Goal: Information Seeking & Learning: Find specific fact

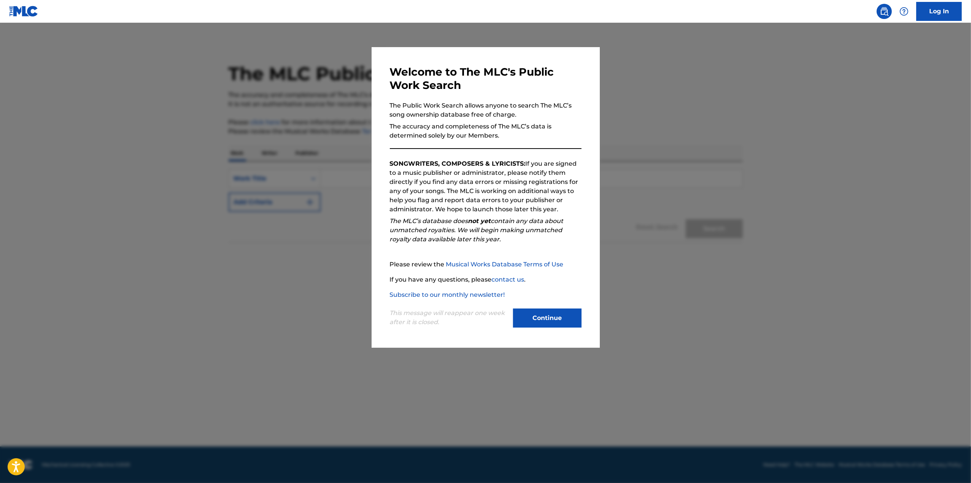
click at [556, 323] on button "Continue" at bounding box center [547, 318] width 68 height 19
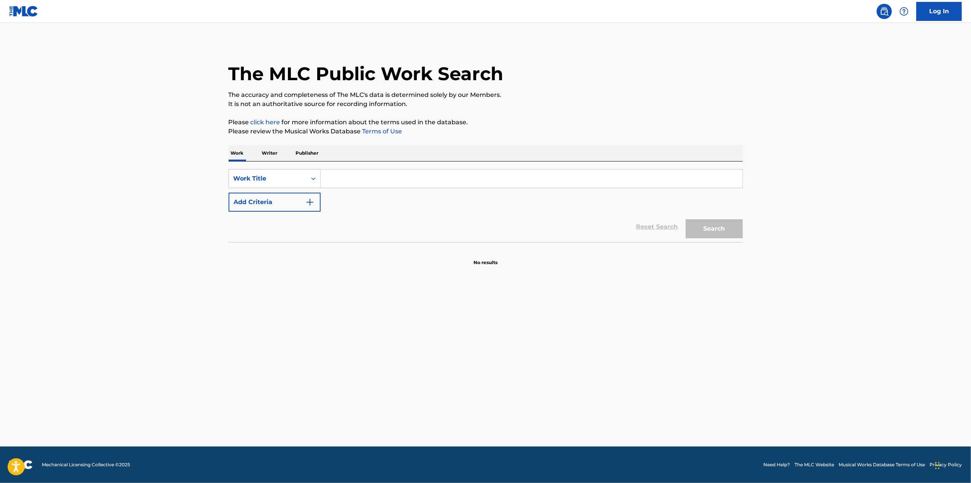
click at [271, 157] on p "Writer" at bounding box center [270, 153] width 20 height 16
click at [342, 183] on input "Search Form" at bounding box center [532, 179] width 422 height 18
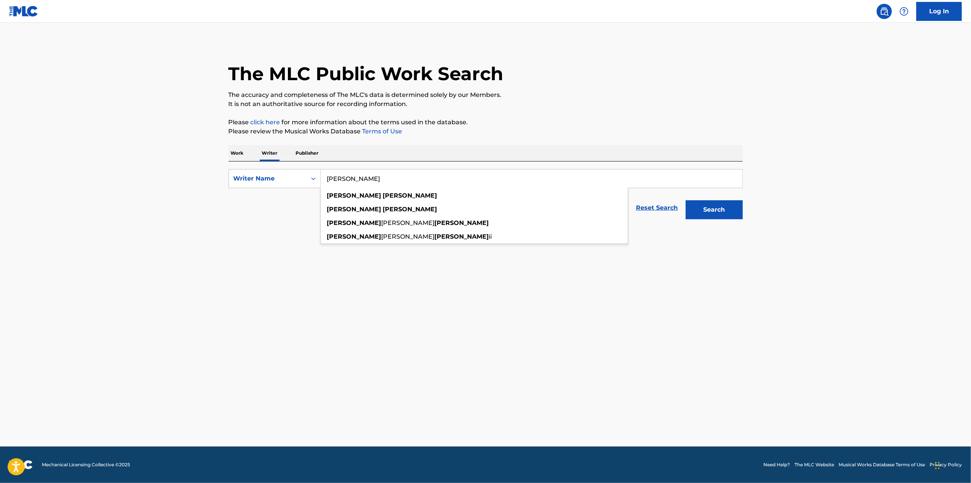
click at [686, 200] on button "Search" at bounding box center [714, 209] width 57 height 19
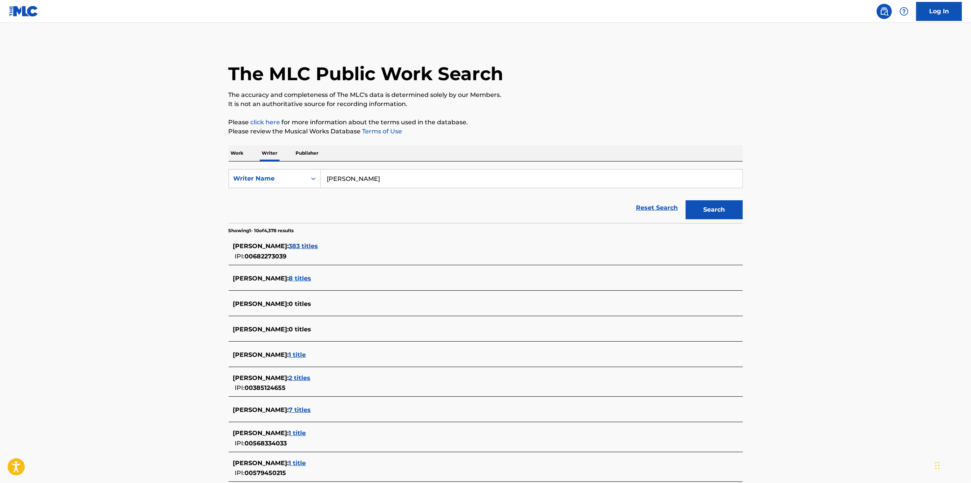
click at [288, 243] on span "[PERSON_NAME] :" at bounding box center [261, 246] width 56 height 7
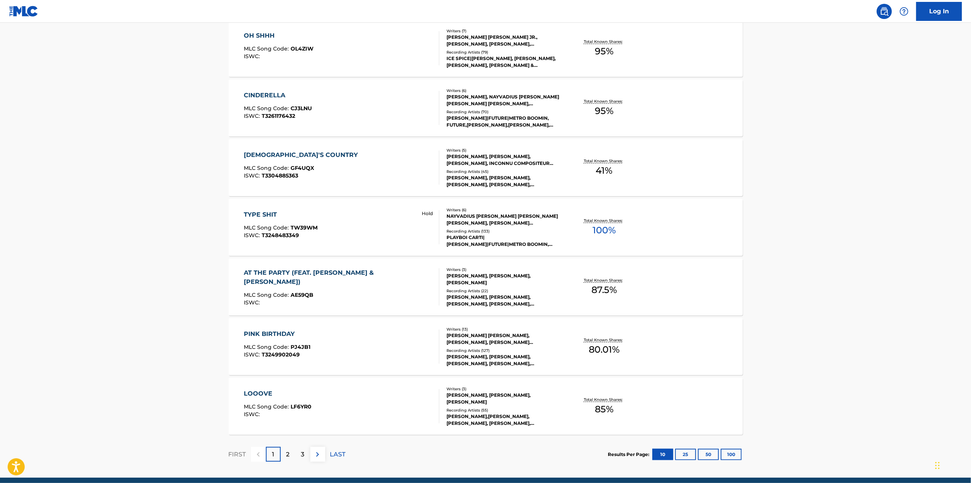
scroll to position [447, 0]
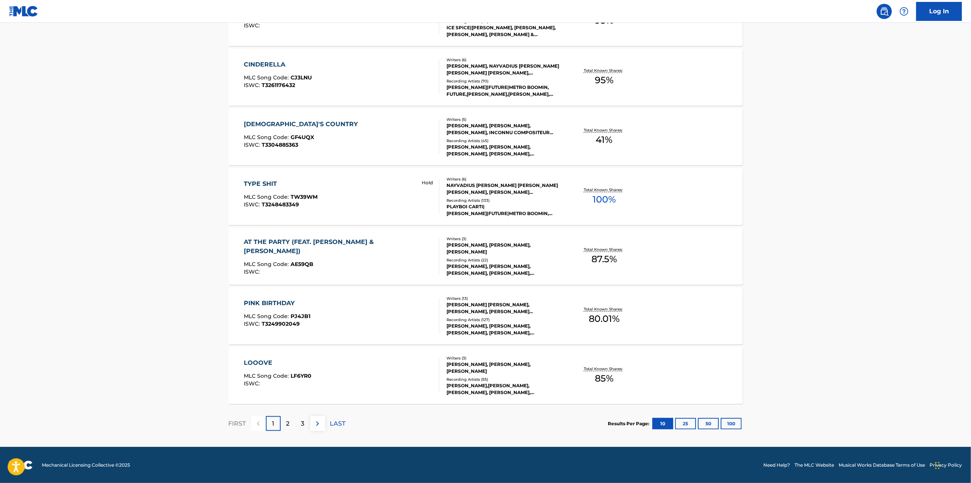
click at [731, 427] on button "100" at bounding box center [731, 423] width 21 height 11
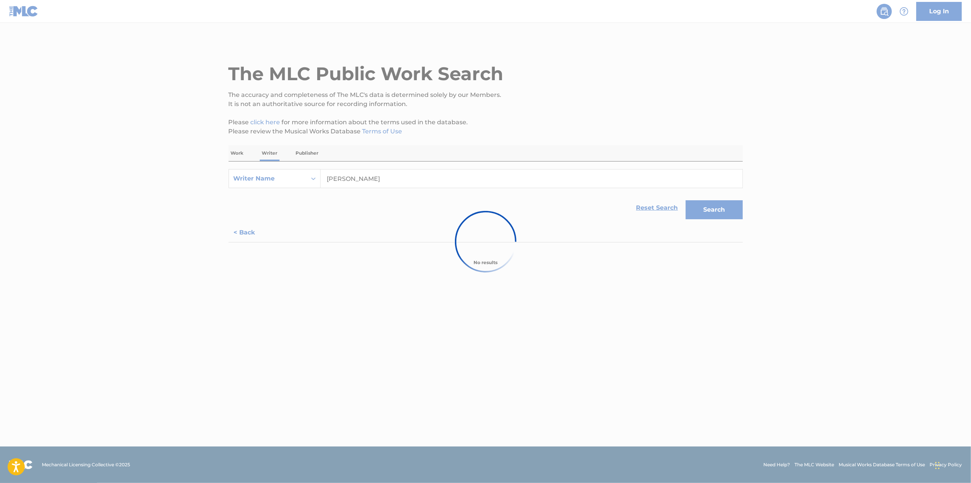
click at [378, 167] on div at bounding box center [485, 241] width 971 height 483
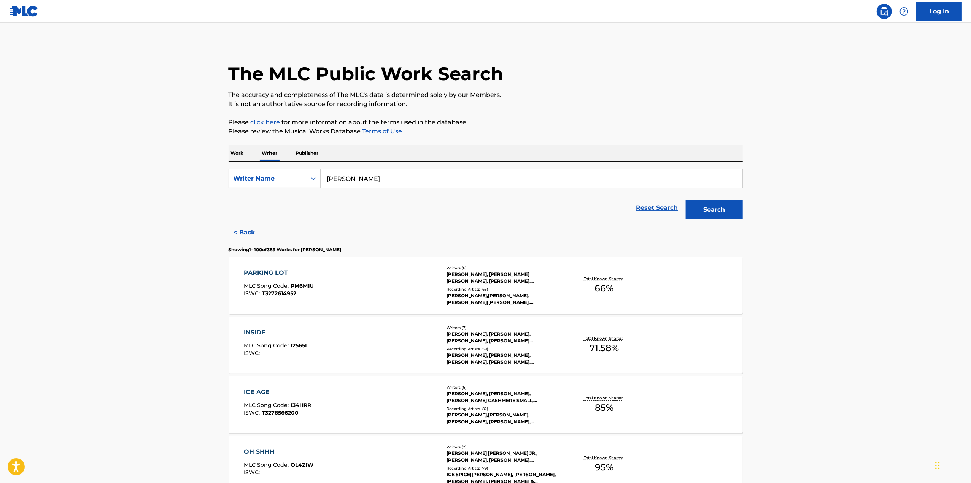
drag, startPoint x: 401, startPoint y: 170, endPoint x: 409, endPoint y: 172, distance: 8.4
click at [401, 170] on input "[PERSON_NAME]" at bounding box center [532, 179] width 422 height 18
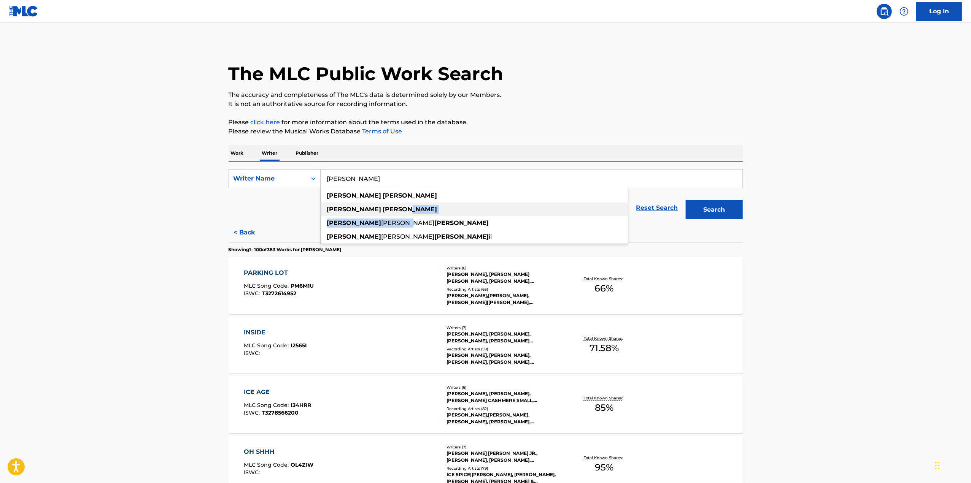
drag, startPoint x: 379, startPoint y: 219, endPoint x: 384, endPoint y: 214, distance: 7.8
click at [384, 214] on ul "[PERSON_NAME] [PERSON_NAME] [PERSON_NAME] [PERSON_NAME] [PERSON_NAME]" at bounding box center [474, 216] width 307 height 55
click at [384, 214] on div "[PERSON_NAME]" at bounding box center [474, 210] width 307 height 14
type input "[PERSON_NAME]"
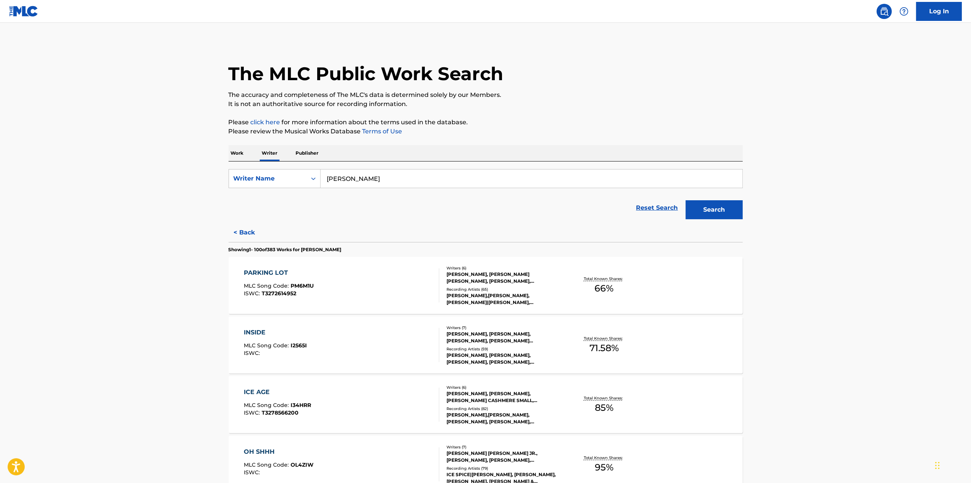
click at [736, 208] on button "Search" at bounding box center [714, 209] width 57 height 19
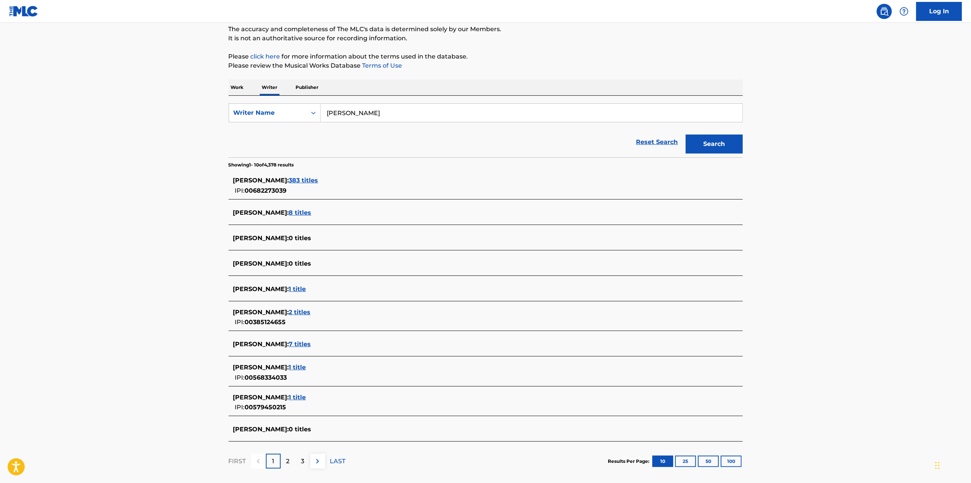
scroll to position [76, 0]
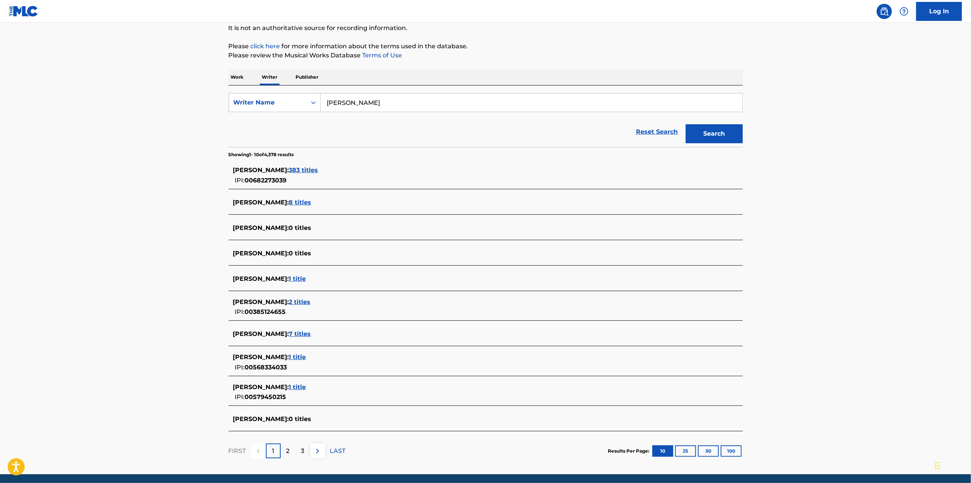
click at [736, 455] on button "100" at bounding box center [731, 451] width 21 height 11
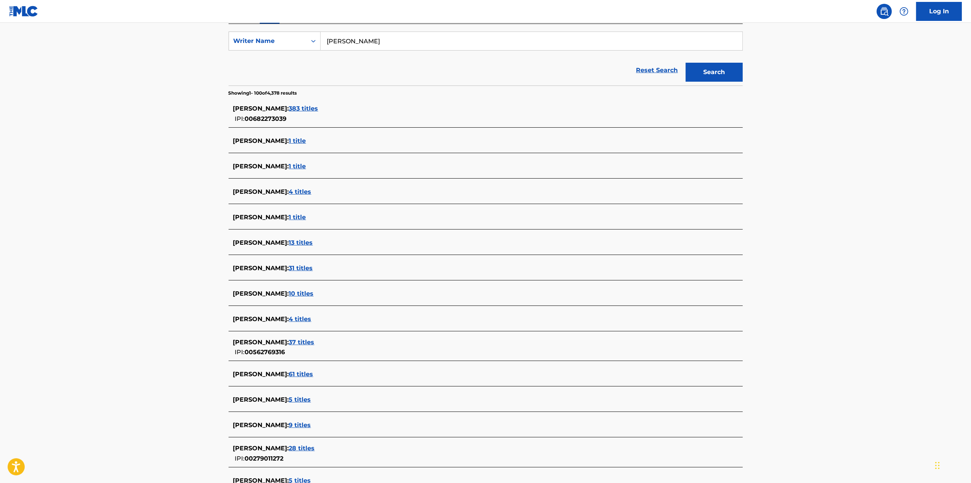
scroll to position [38, 0]
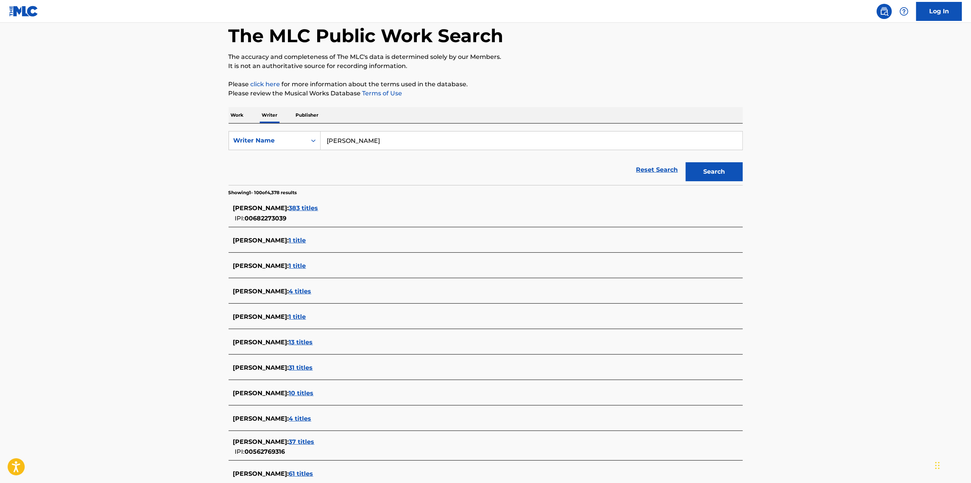
drag, startPoint x: 257, startPoint y: 218, endPoint x: 235, endPoint y: 220, distance: 22.6
click at [235, 220] on div "IPI: 00682273039" at bounding box center [256, 218] width 46 height 10
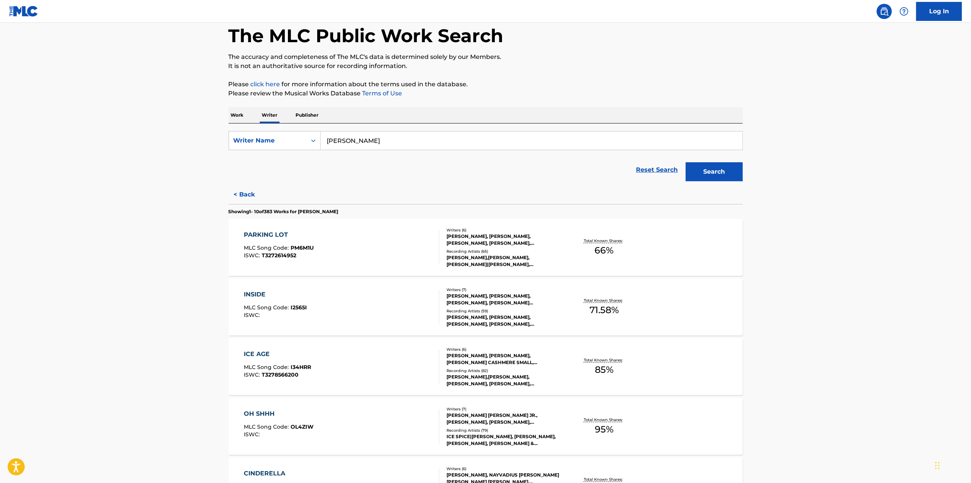
click at [252, 197] on button "< Back" at bounding box center [252, 194] width 46 height 19
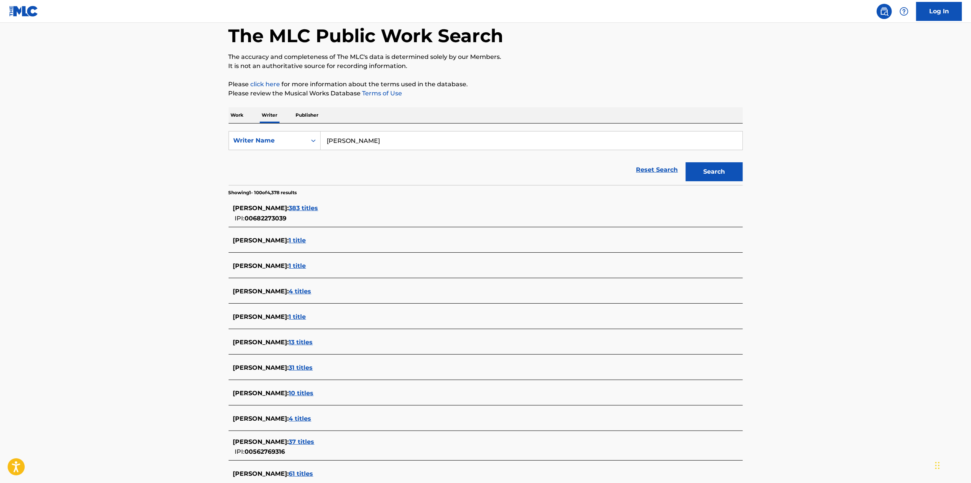
click at [293, 216] on div "[PERSON_NAME] : 383 titles IPI: 00682273039" at bounding box center [475, 213] width 485 height 19
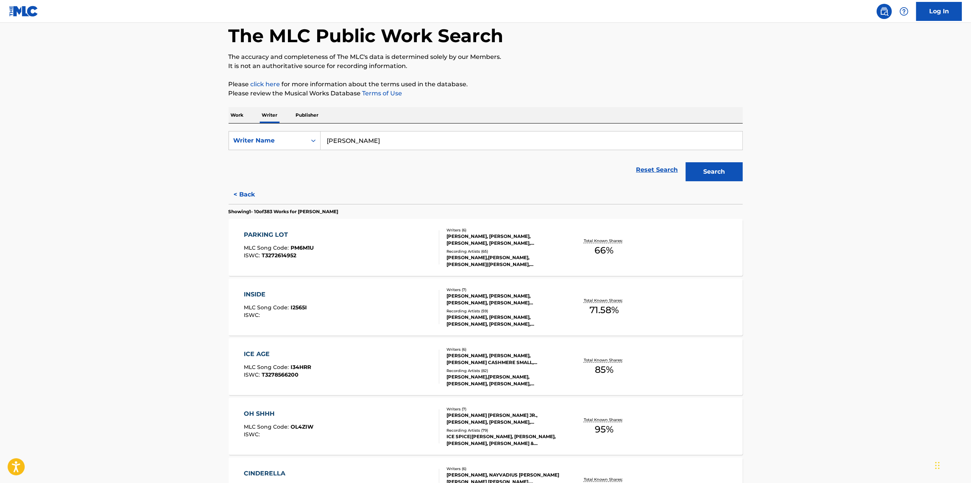
scroll to position [114, 0]
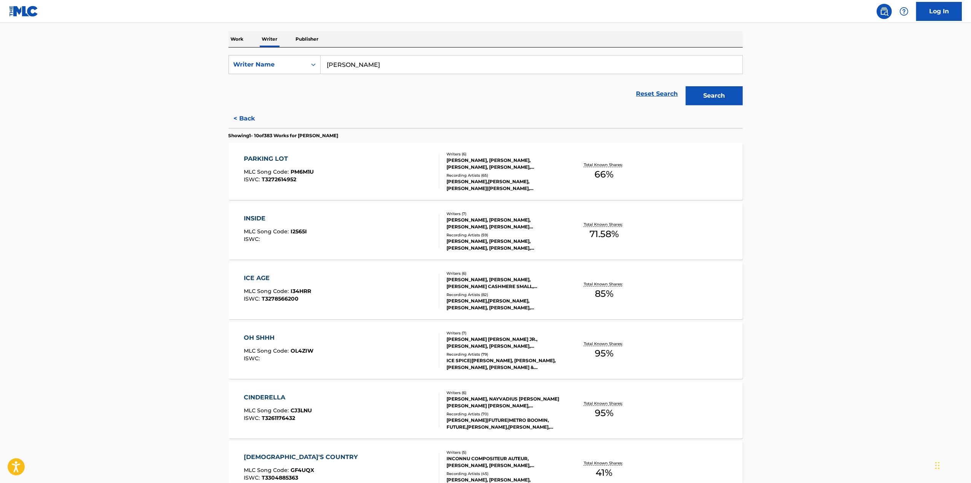
click at [323, 40] on div "Work Writer Publisher" at bounding box center [486, 39] width 514 height 16
click at [230, 41] on p "Work" at bounding box center [237, 39] width 17 height 16
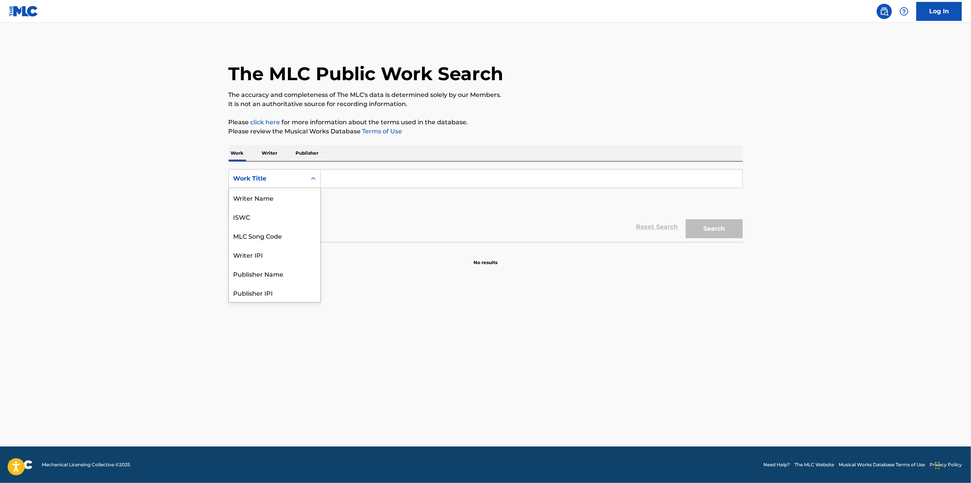
click at [314, 181] on icon "Search Form" at bounding box center [314, 179] width 8 height 8
click at [303, 183] on div "Work Title" at bounding box center [268, 179] width 78 height 14
click at [287, 200] on div "Writer Name" at bounding box center [274, 197] width 91 height 19
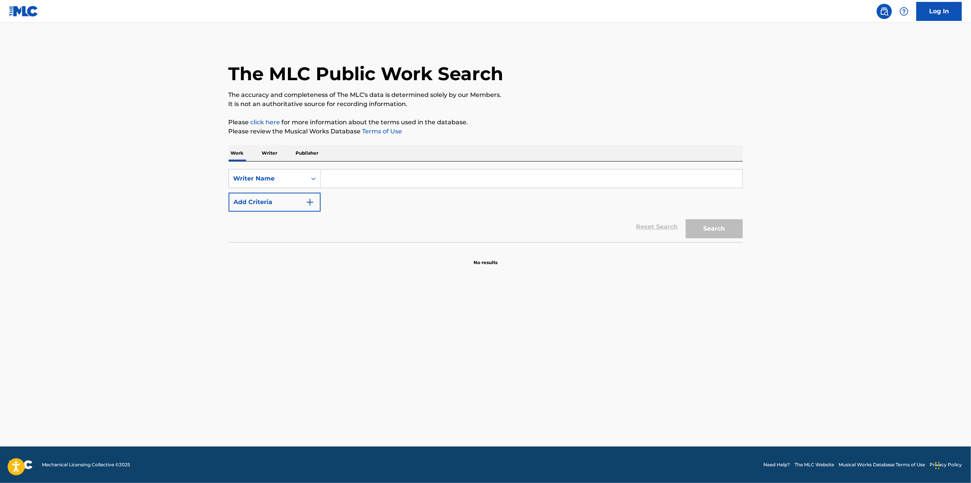
click at [353, 183] on input "Search Form" at bounding box center [532, 179] width 422 height 18
type input "[PERSON_NAME]"
click at [704, 229] on button "Search" at bounding box center [714, 228] width 57 height 19
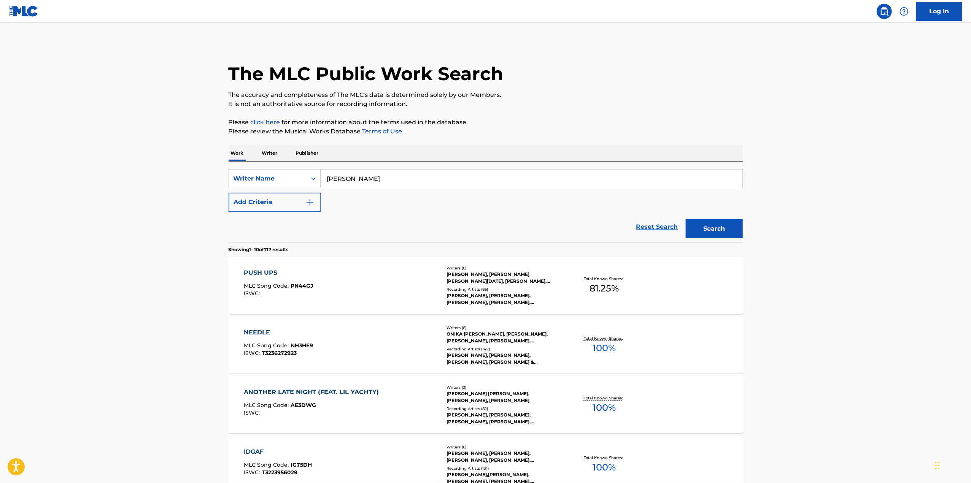
click at [270, 154] on p "Writer" at bounding box center [270, 153] width 20 height 16
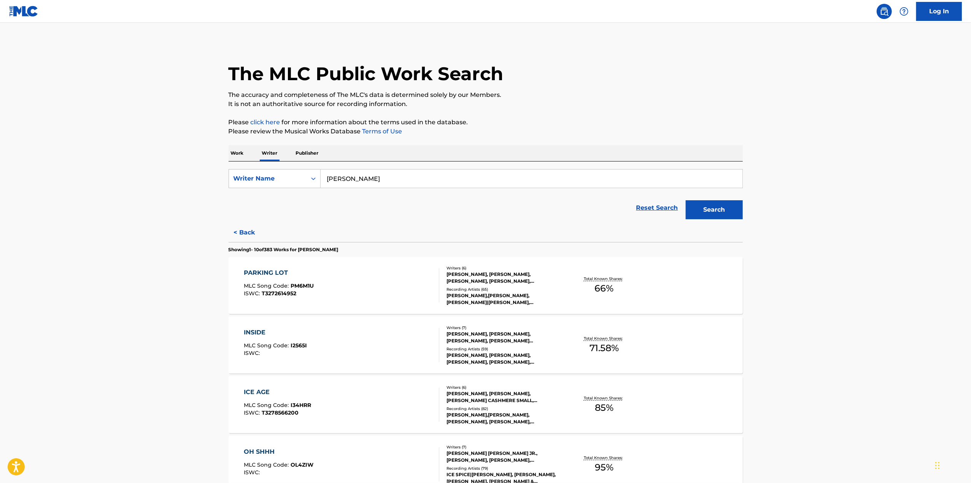
click at [727, 209] on button "Search" at bounding box center [714, 209] width 57 height 19
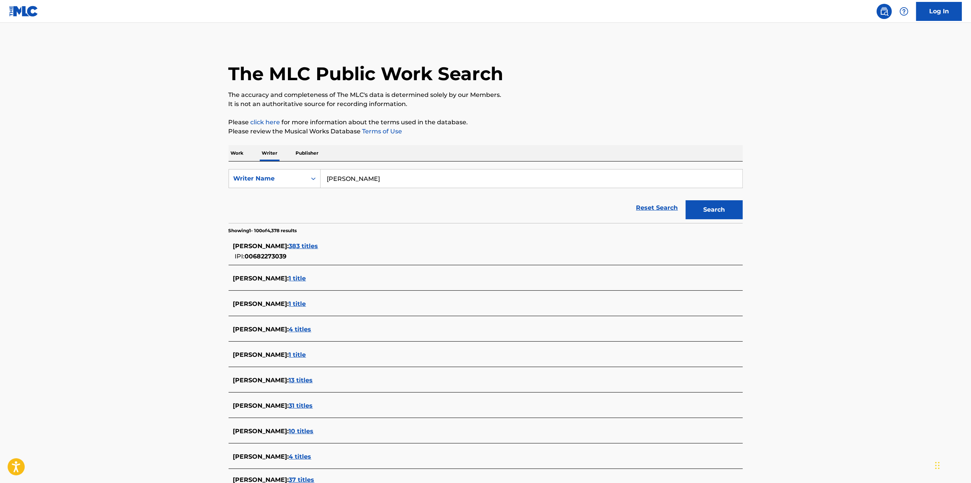
drag, startPoint x: 409, startPoint y: 178, endPoint x: 254, endPoint y: 189, distance: 155.1
click at [256, 189] on form "SearchWithCriteria056dd64e-fd91-4ee8-b935-34ba38e9dd73 Writer Name [PERSON_NAME…" at bounding box center [486, 196] width 514 height 54
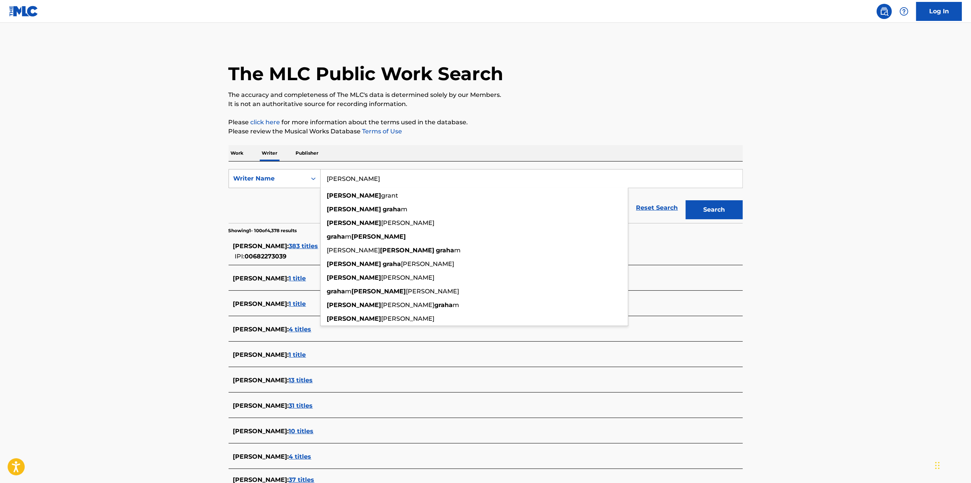
type input "[PERSON_NAME]"
click at [686, 200] on button "Search" at bounding box center [714, 209] width 57 height 19
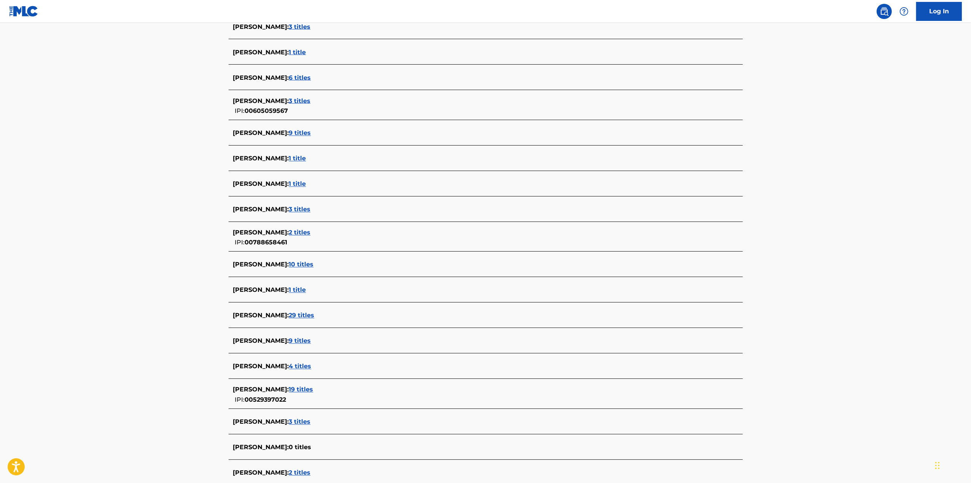
scroll to position [1369, 0]
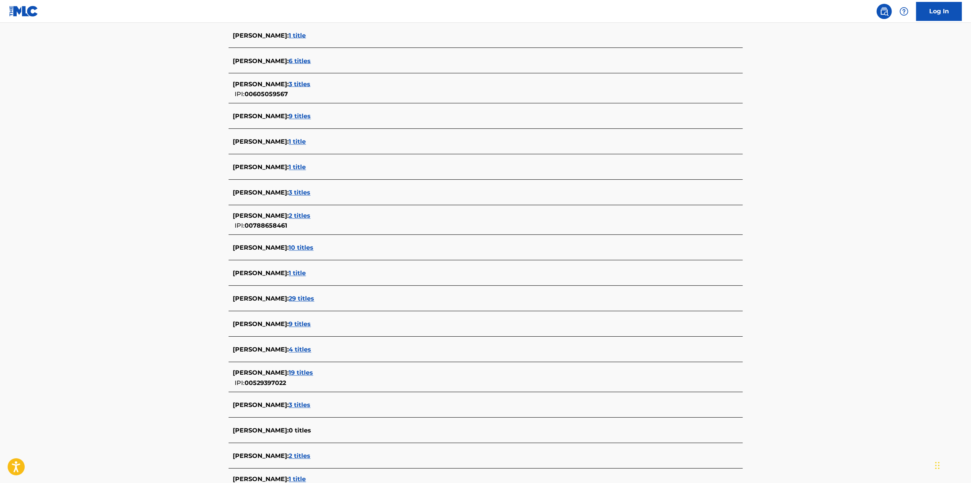
click at [307, 372] on span "19 titles" at bounding box center [301, 373] width 24 height 7
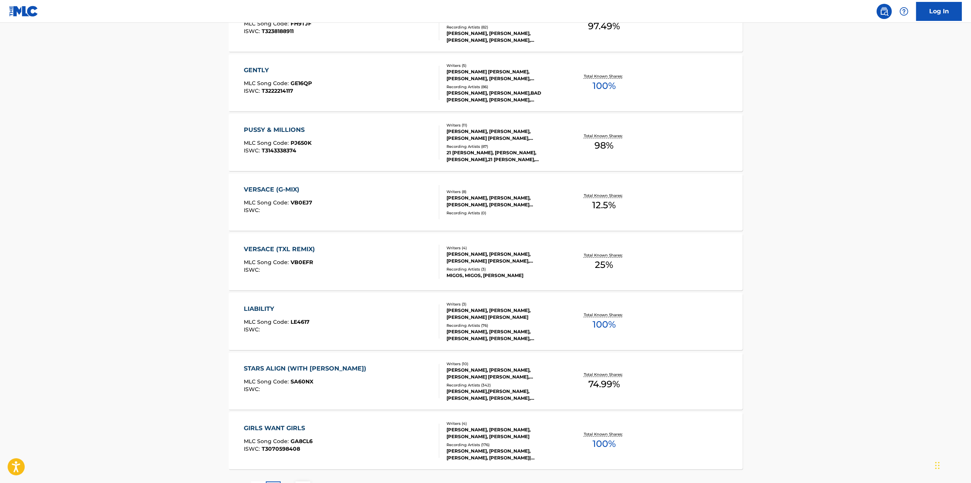
scroll to position [447, 0]
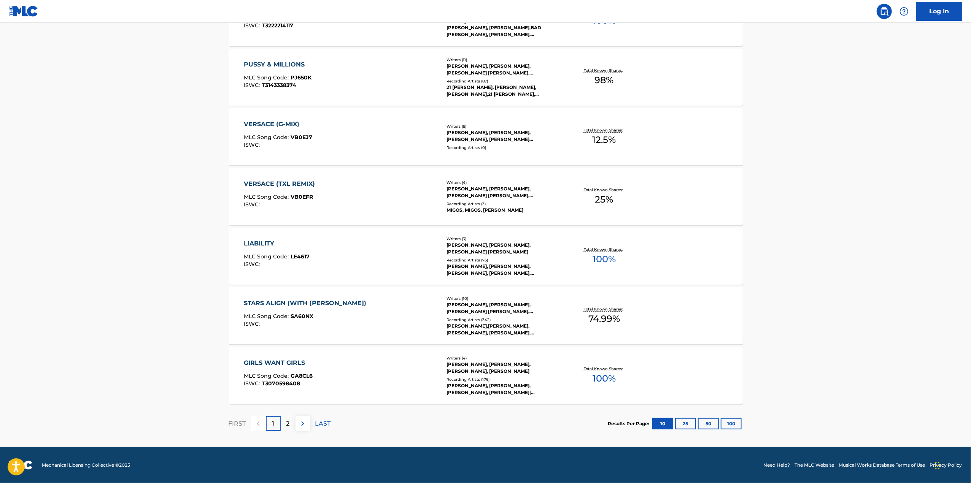
click at [284, 422] on div "2" at bounding box center [288, 423] width 15 height 15
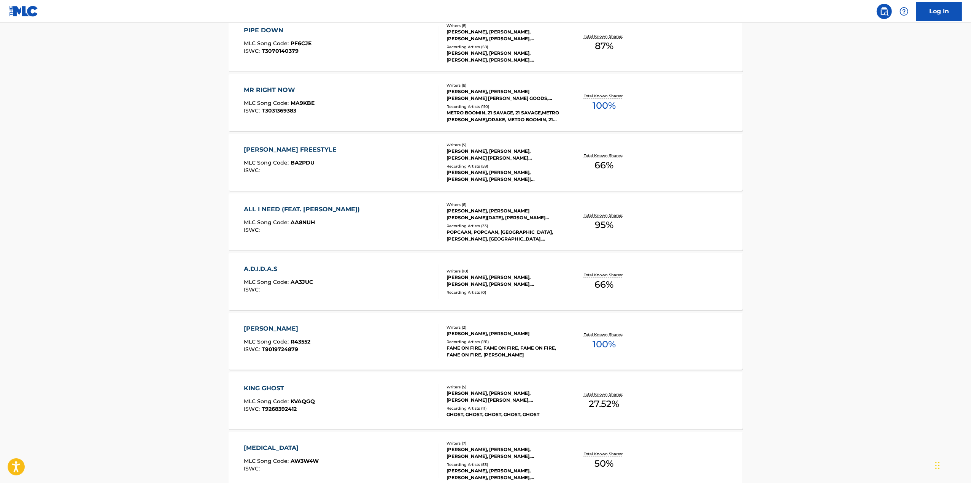
scroll to position [380, 0]
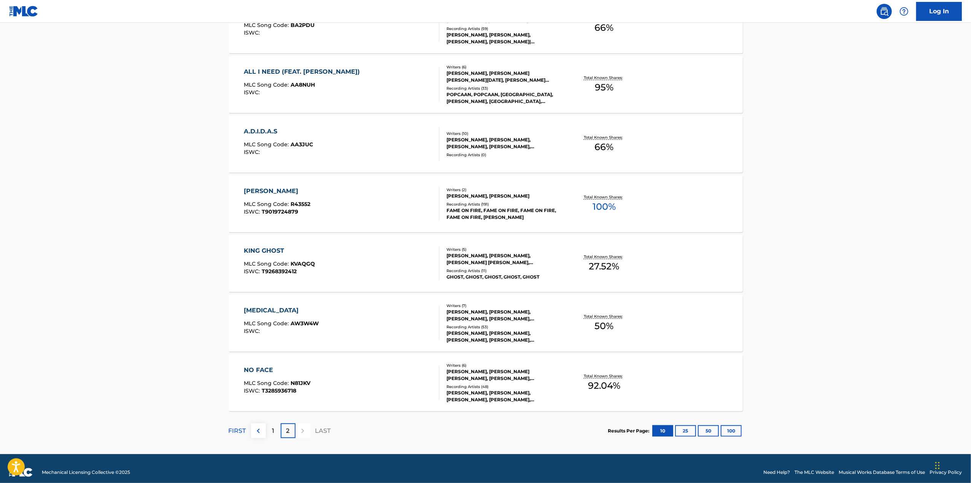
click at [509, 374] on div "[PERSON_NAME], [PERSON_NAME] [PERSON_NAME], [PERSON_NAME], [PERSON_NAME], [PERS…" at bounding box center [503, 376] width 115 height 14
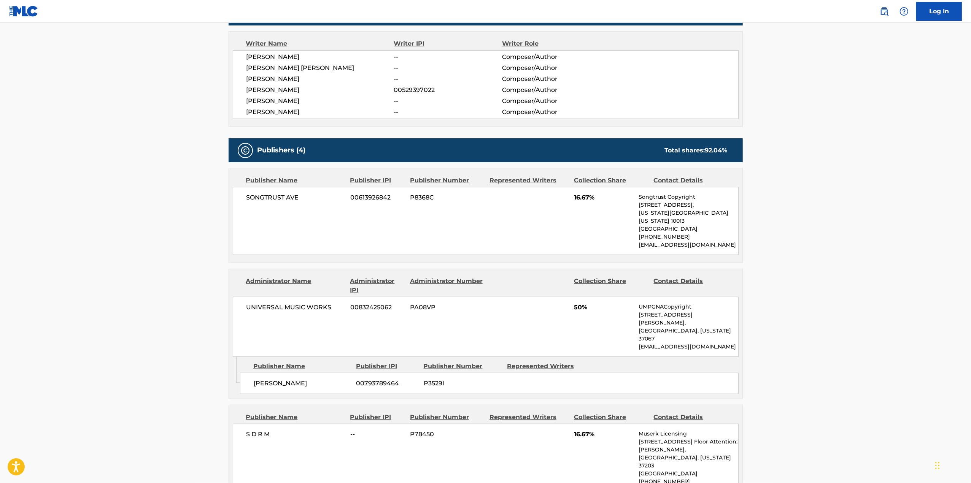
scroll to position [114, 0]
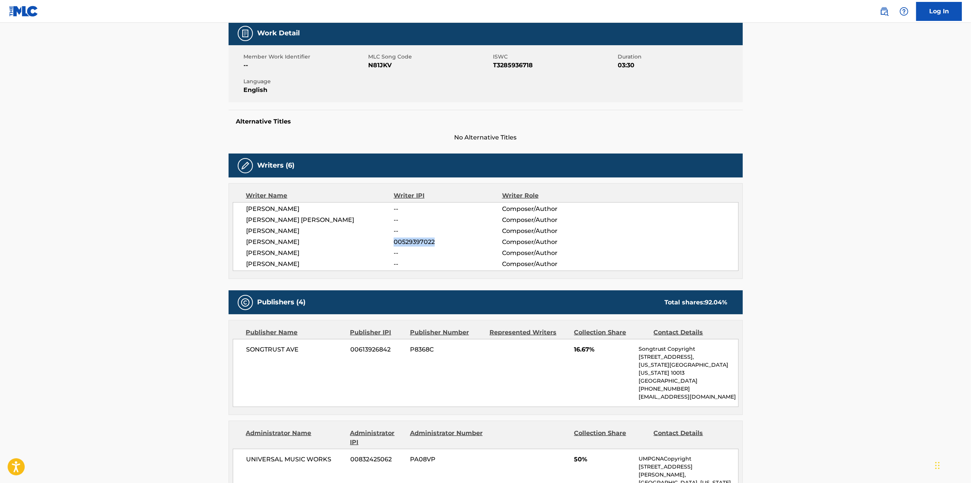
drag, startPoint x: 392, startPoint y: 243, endPoint x: 453, endPoint y: 244, distance: 60.5
click at [453, 244] on div "[PERSON_NAME] 00529397022 Composer/Author" at bounding box center [492, 242] width 492 height 9
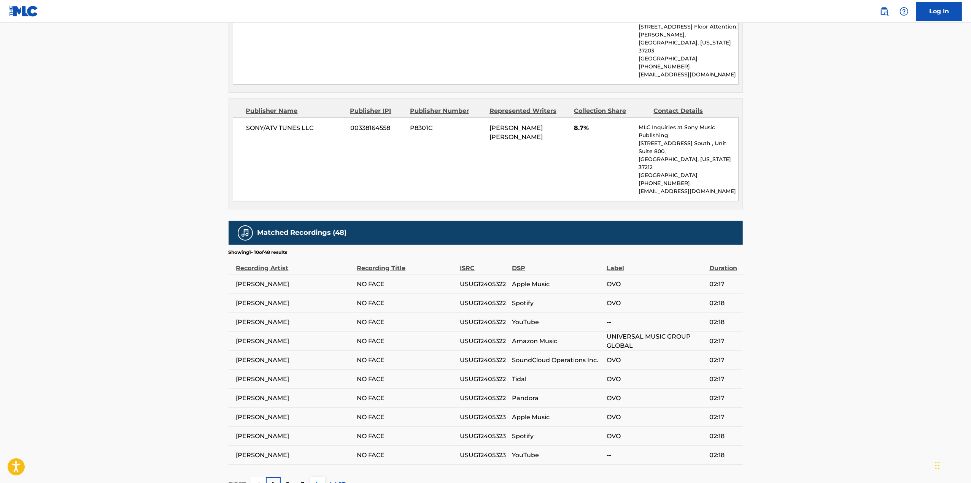
scroll to position [685, 0]
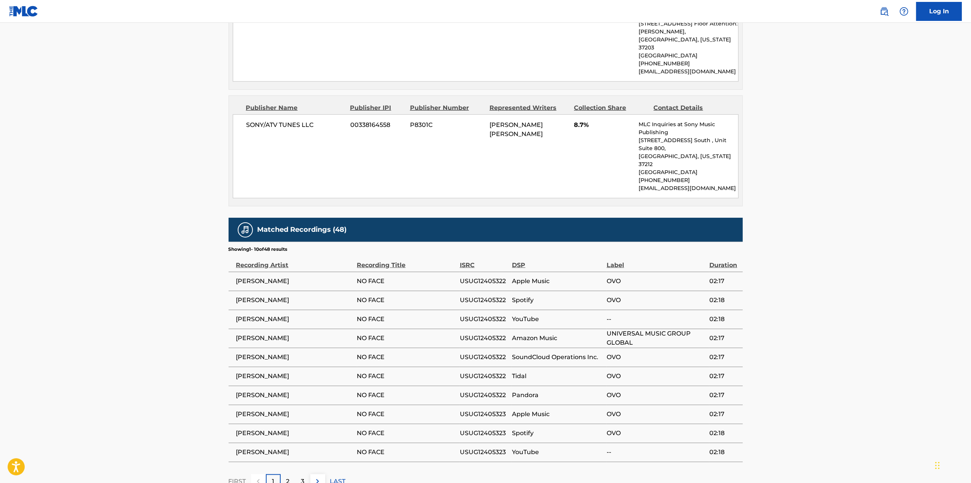
click at [291, 475] on div "2" at bounding box center [288, 482] width 15 height 15
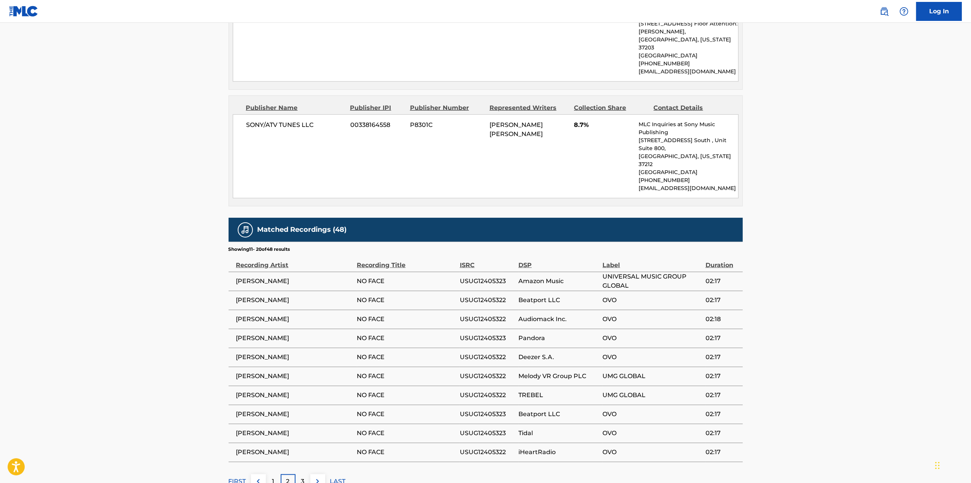
click at [302, 477] on p "3" at bounding box center [302, 481] width 3 height 9
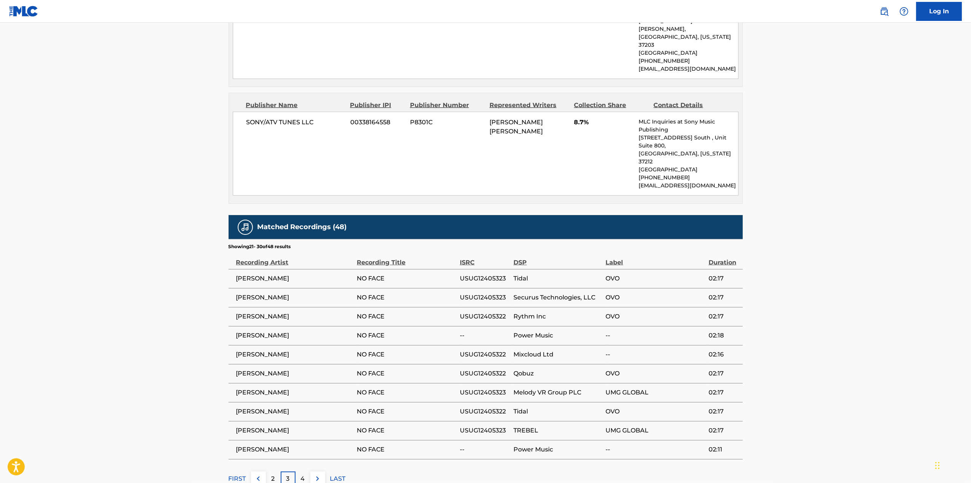
scroll to position [688, 0]
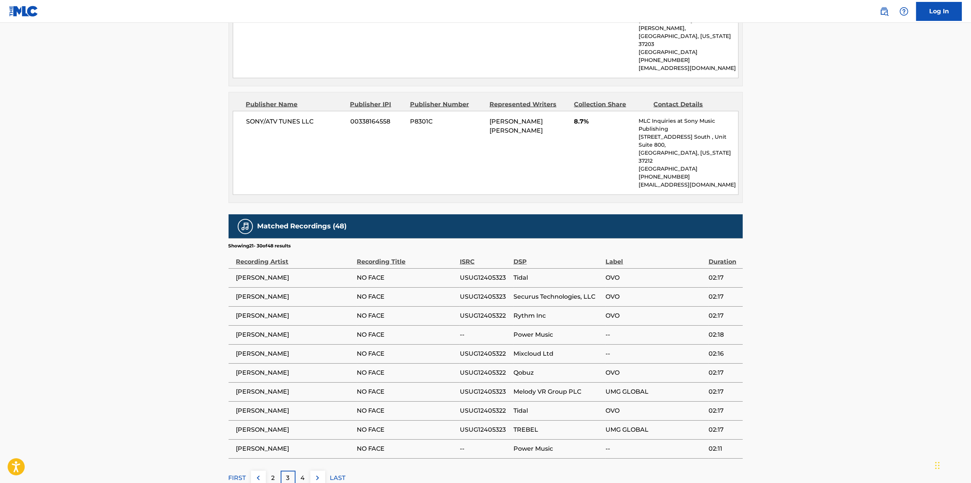
click at [297, 471] on div "4" at bounding box center [302, 478] width 15 height 15
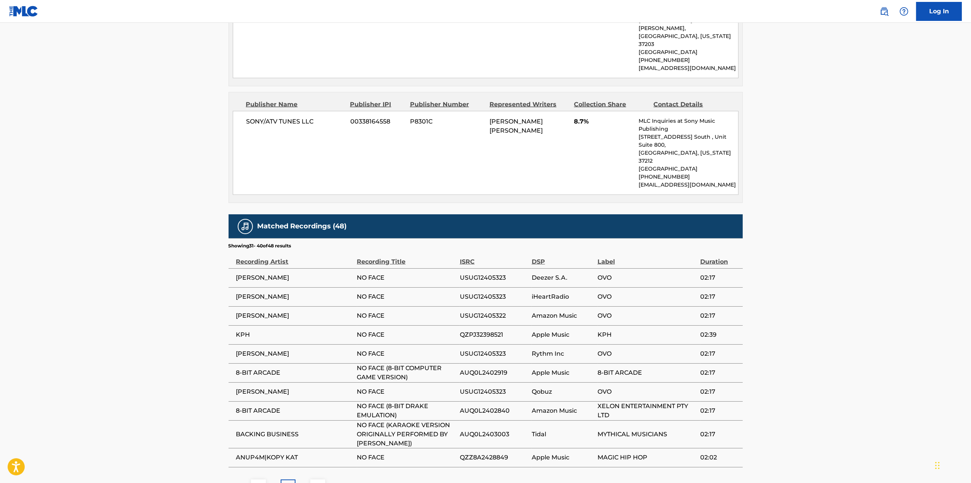
click at [270, 480] on div "3" at bounding box center [273, 487] width 15 height 15
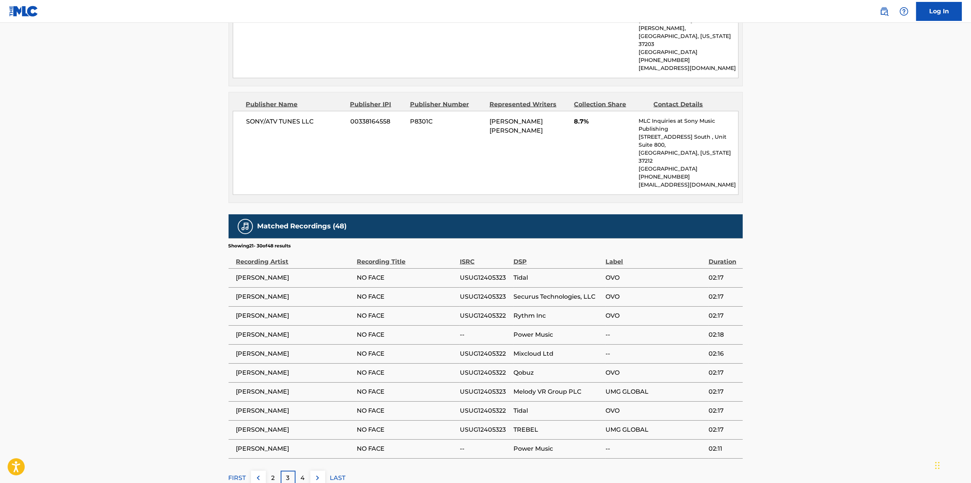
click at [259, 471] on button at bounding box center [258, 478] width 15 height 15
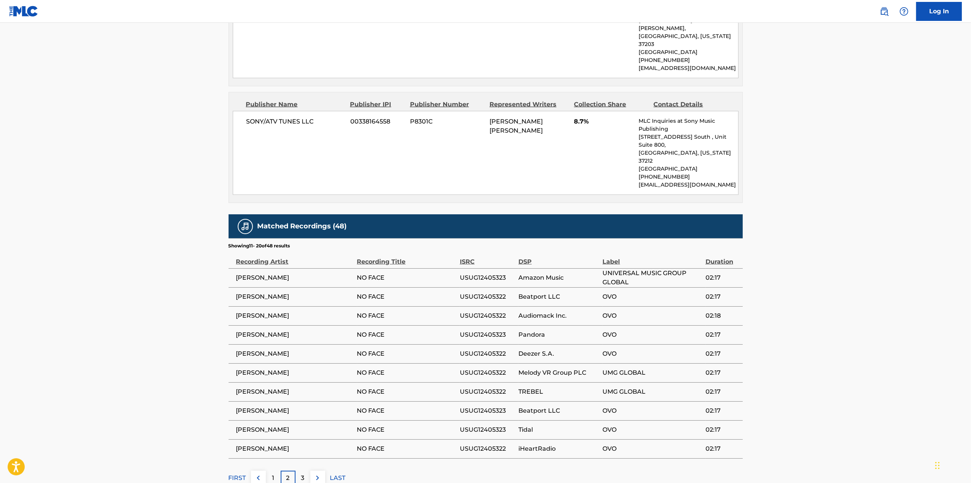
click at [259, 471] on button at bounding box center [258, 478] width 15 height 15
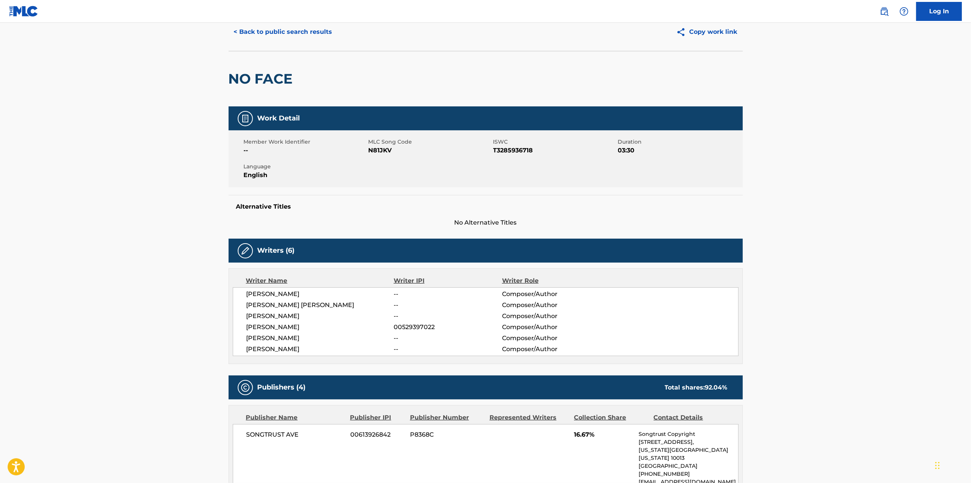
scroll to position [0, 0]
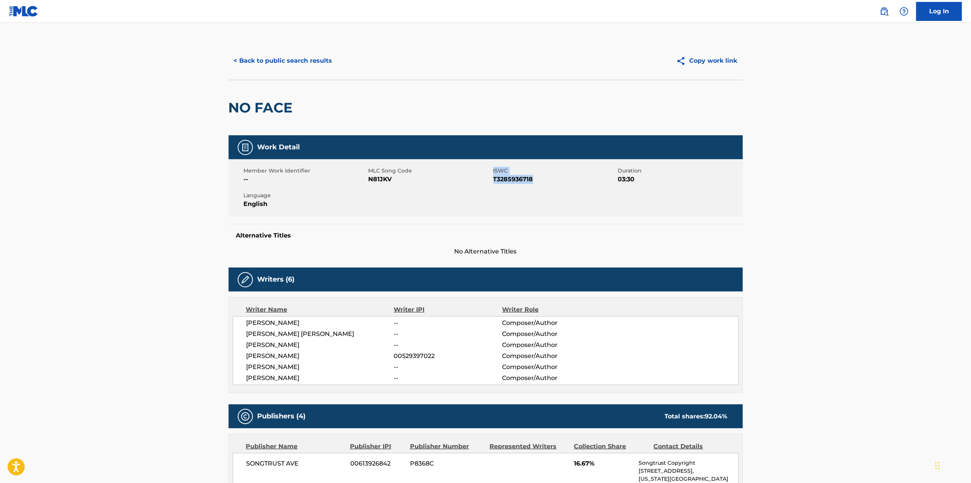
drag, startPoint x: 491, startPoint y: 183, endPoint x: 540, endPoint y: 186, distance: 49.6
click at [540, 186] on div "Member Work Identifier -- MLC Song Code N81JKV ISWC T3285936718 Duration 03:30 …" at bounding box center [486, 187] width 514 height 57
click at [535, 183] on div at bounding box center [535, 183] width 0 height 0
click at [521, 182] on span "T3285936718" at bounding box center [554, 179] width 123 height 9
drag, startPoint x: 491, startPoint y: 181, endPoint x: 503, endPoint y: 180, distance: 12.2
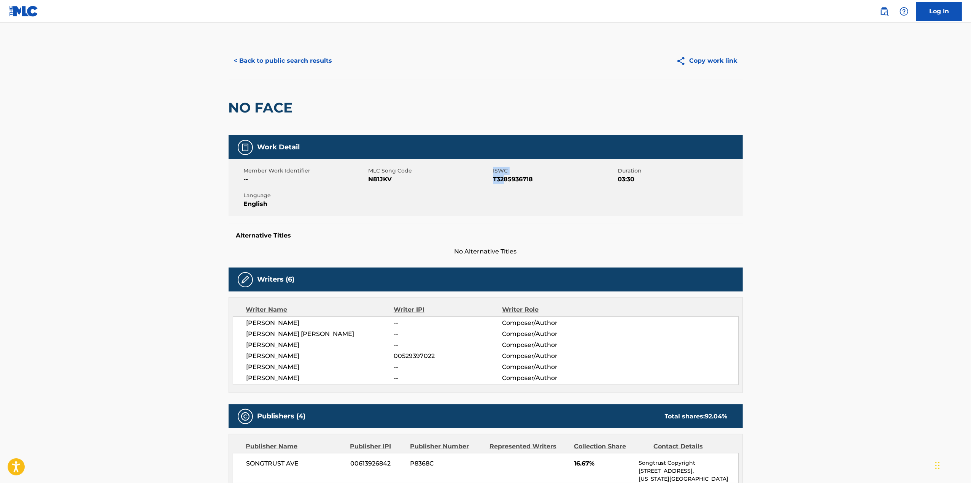
click at [503, 180] on div "Member Work Identifier -- MLC Song Code N81JKV ISWC T3285936718 Duration 03:30 …" at bounding box center [486, 187] width 514 height 57
click at [485, 185] on div "Member Work Identifier -- MLC Song Code N81JKV ISWC T3285936718 Duration 03:30 …" at bounding box center [486, 187] width 514 height 57
drag, startPoint x: 494, startPoint y: 183, endPoint x: 532, endPoint y: 177, distance: 39.2
click at [532, 177] on span "T3285936718" at bounding box center [554, 179] width 123 height 9
copy span "T3285936718"
